Goal: Information Seeking & Learning: Learn about a topic

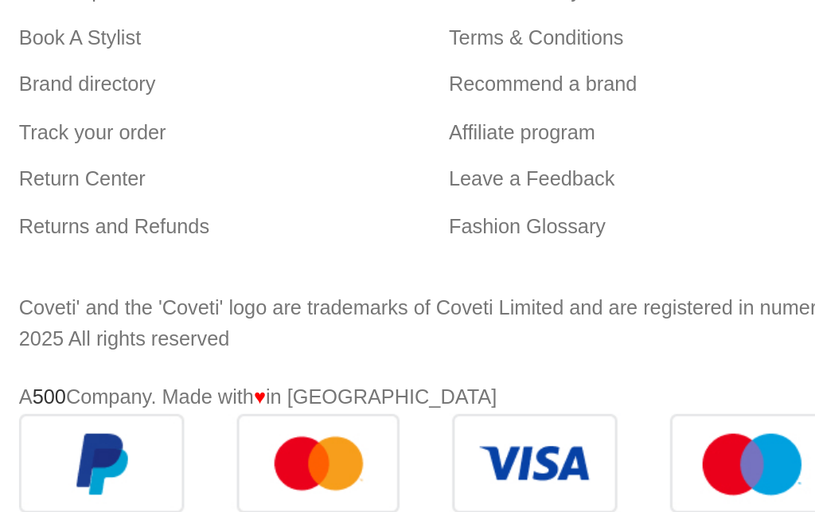
scroll to position [14582, 0]
